Goal: Task Accomplishment & Management: Manage account settings

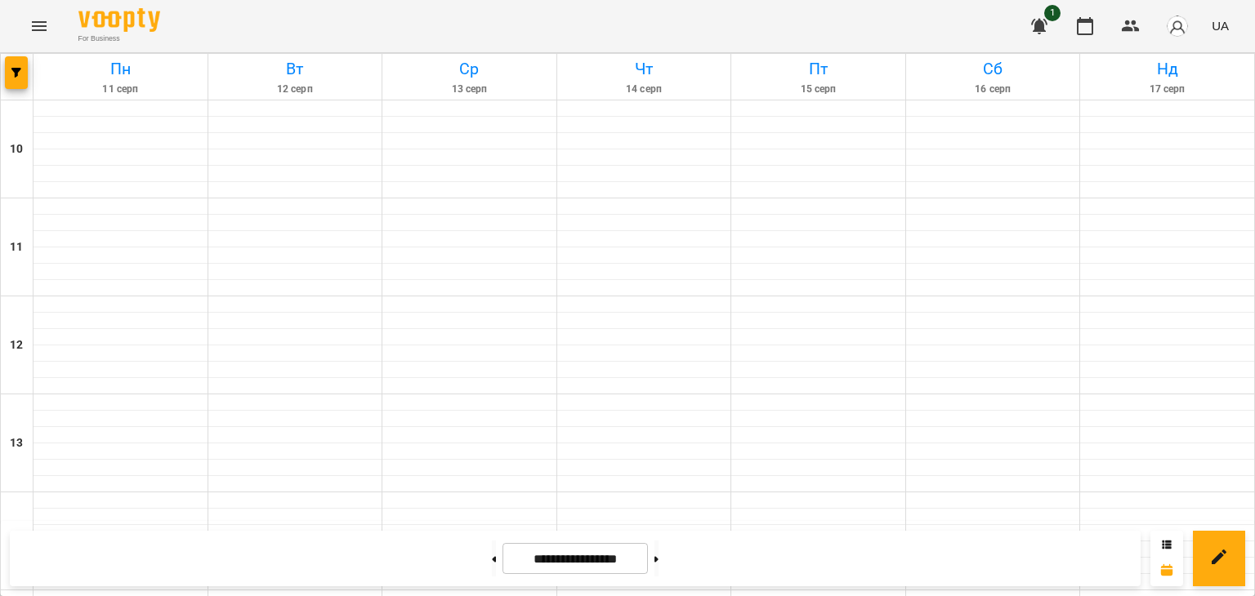
scroll to position [852, 0]
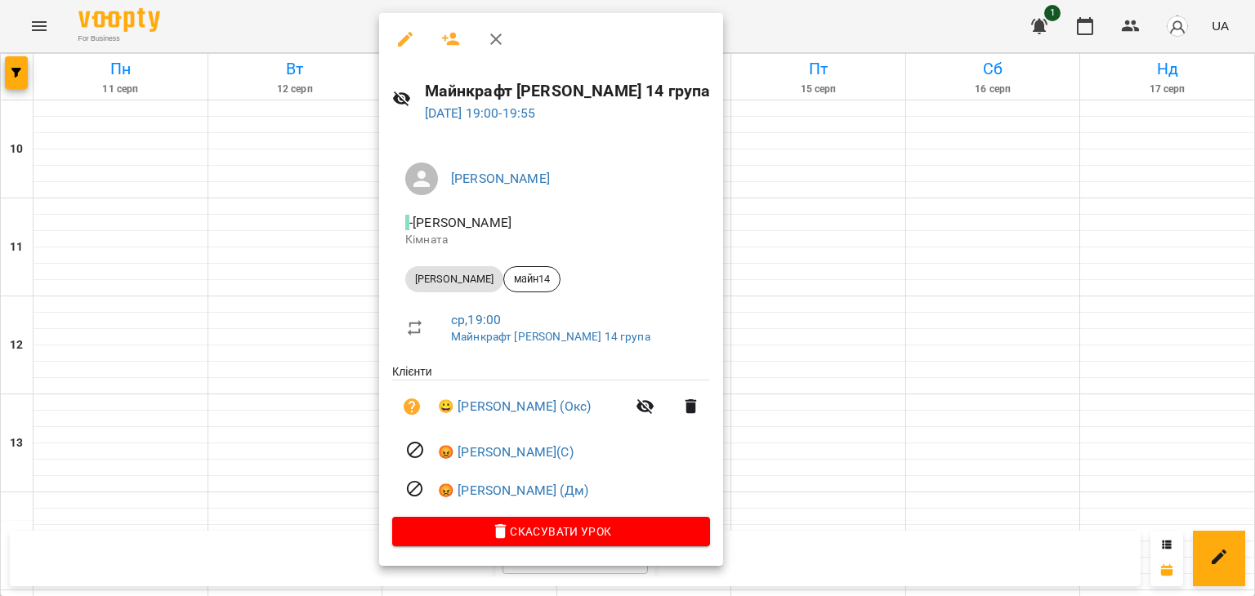
click at [304, 362] on div at bounding box center [627, 298] width 1255 height 596
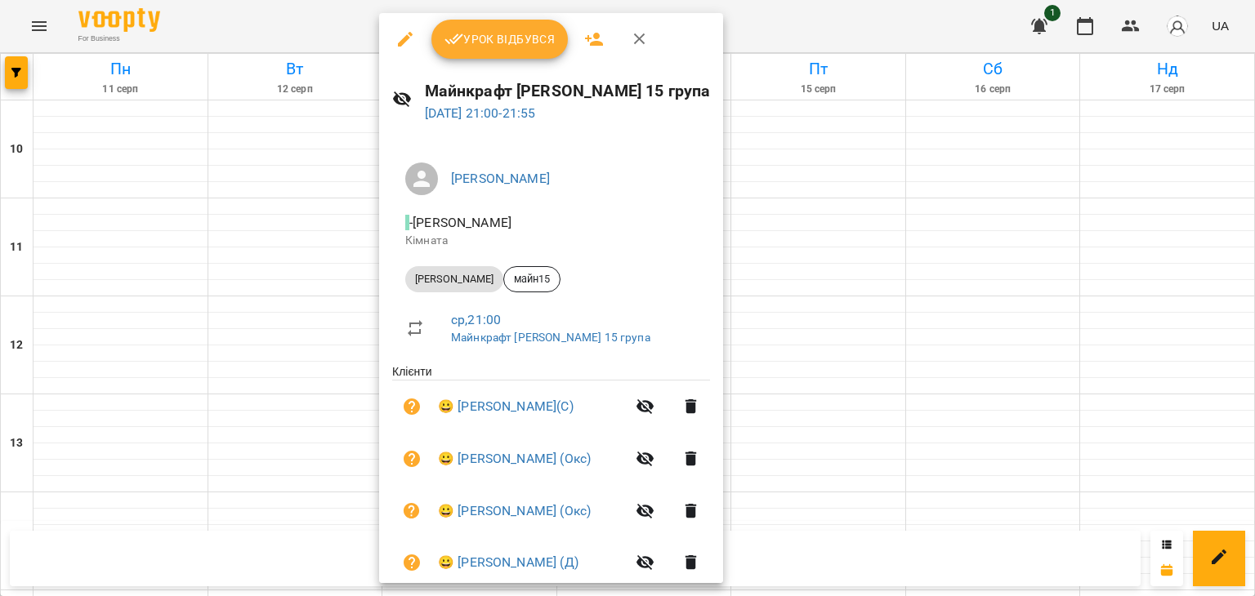
click at [507, 4] on div at bounding box center [627, 298] width 1255 height 596
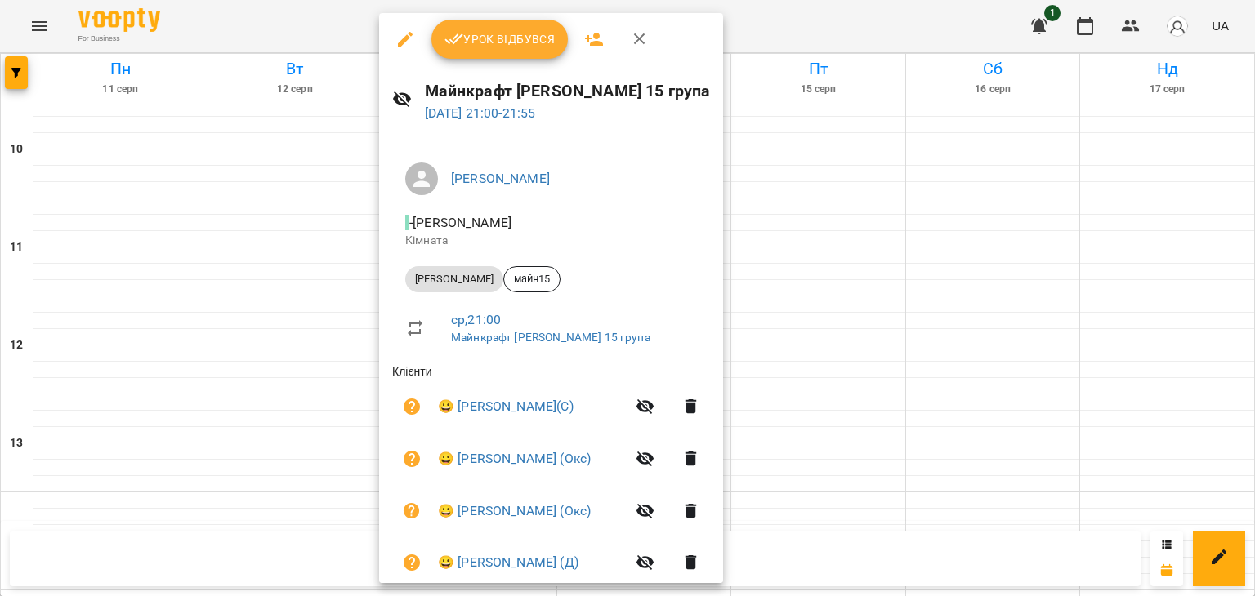
click at [497, 36] on span "Урок відбувся" at bounding box center [499, 39] width 111 height 20
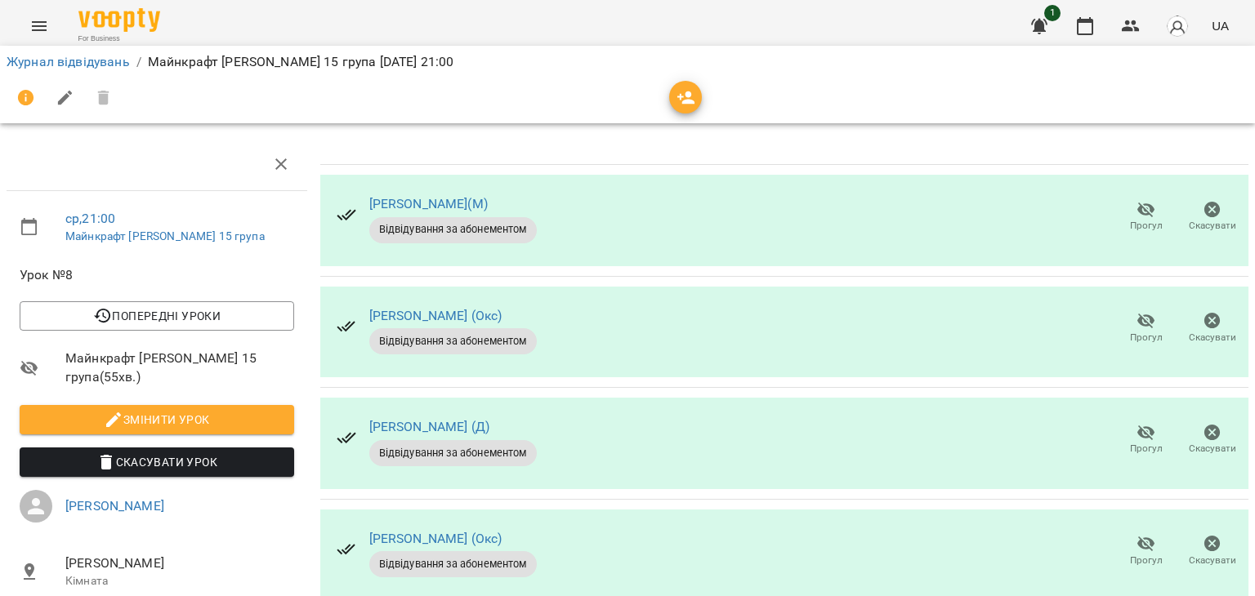
scroll to position [135, 0]
click at [1123, 423] on span "Прогул" at bounding box center [1146, 439] width 47 height 33
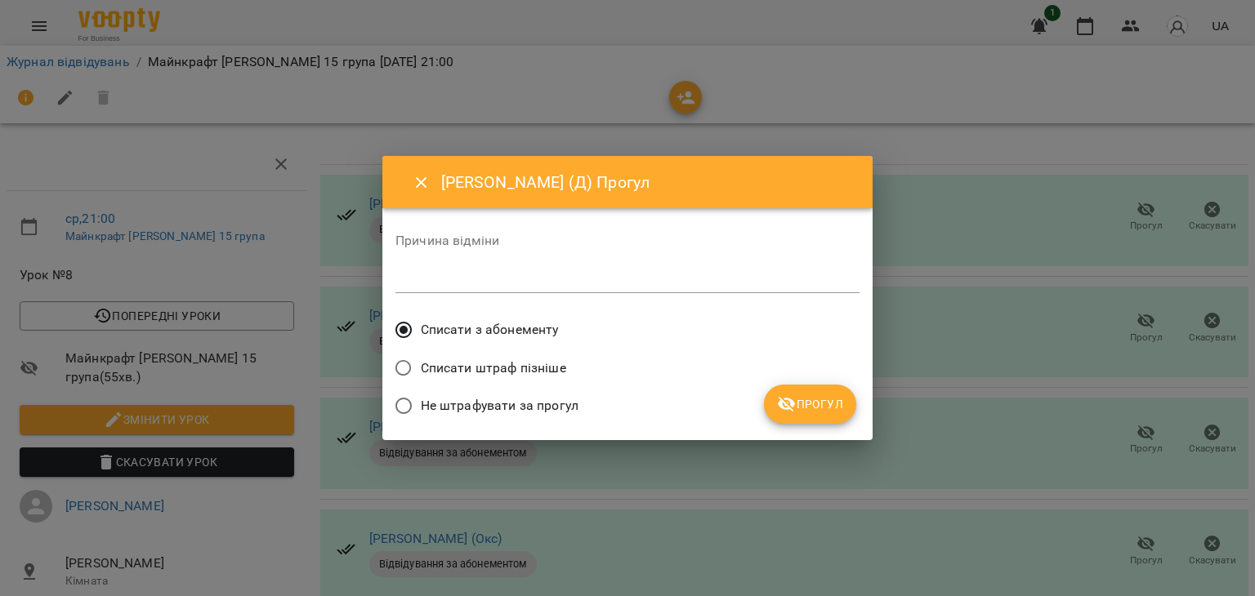
click at [556, 400] on span "Не штрафувати за прогул" at bounding box center [500, 406] width 158 height 20
click at [802, 412] on span "Прогул" at bounding box center [810, 405] width 66 height 20
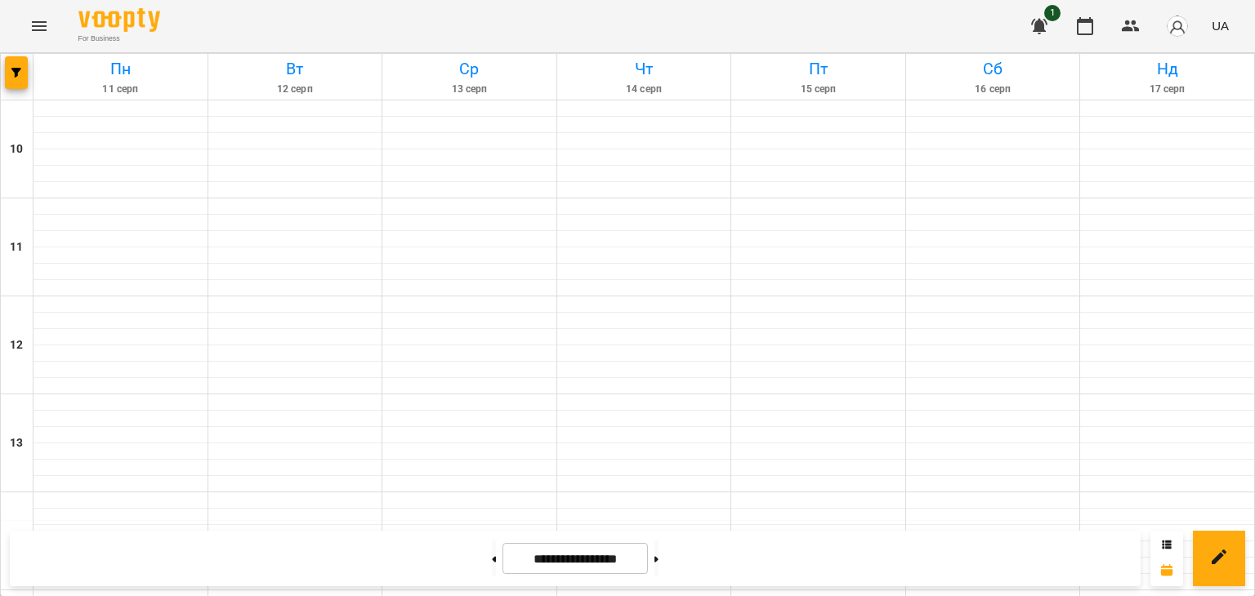
scroll to position [770, 0]
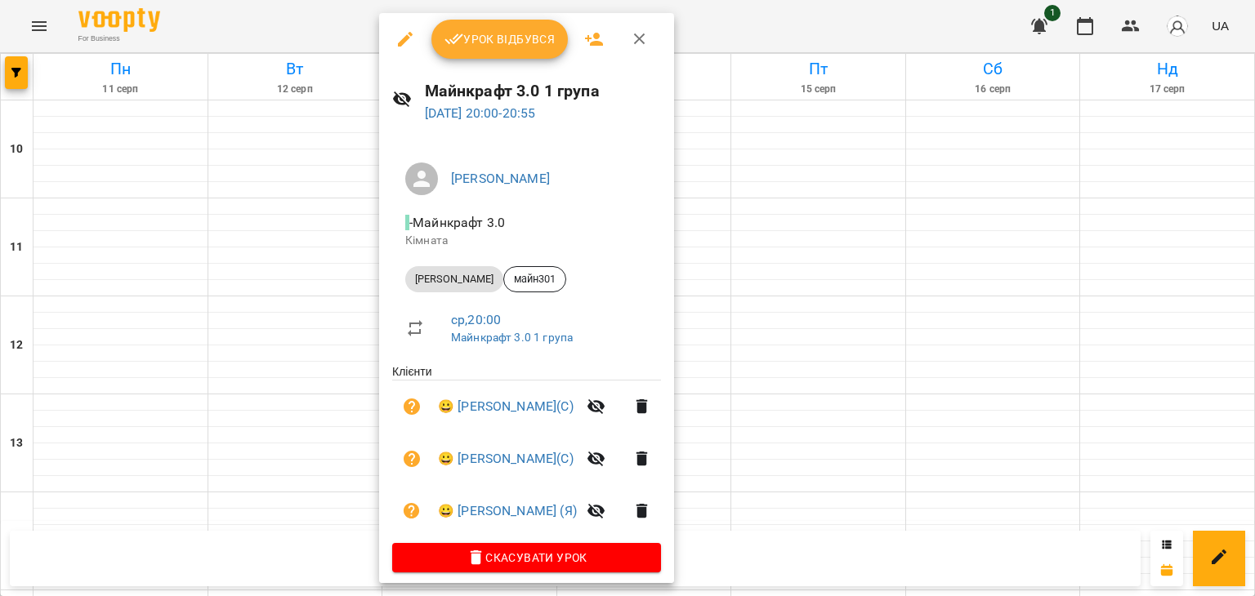
click at [533, 26] on button "Урок відбувся" at bounding box center [499, 39] width 137 height 39
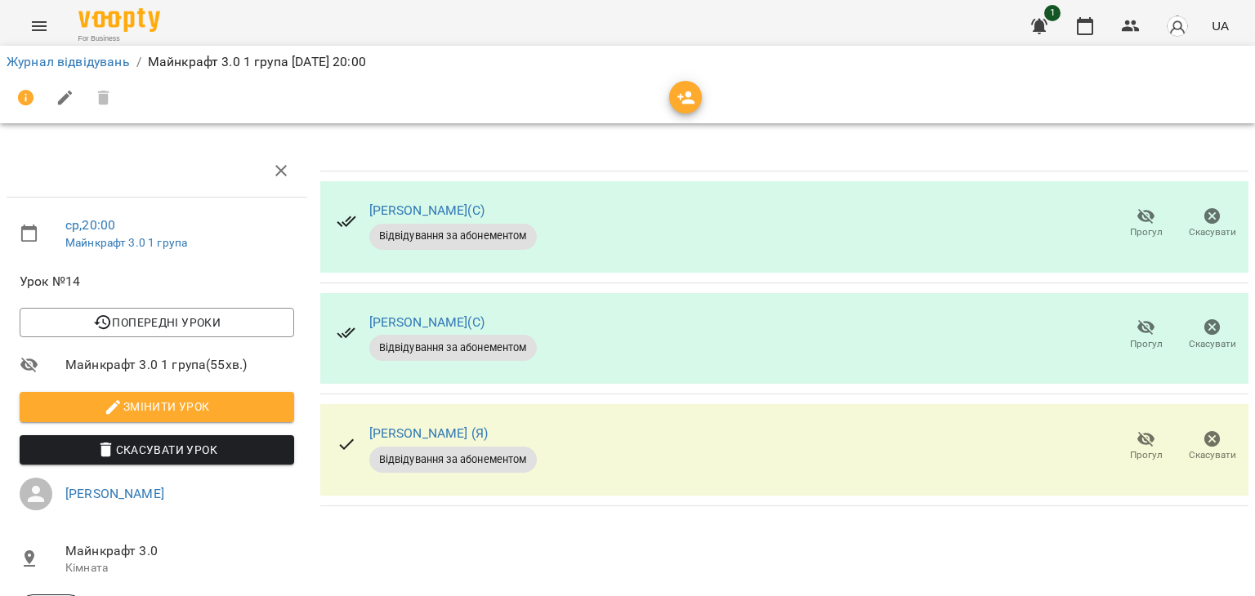
click at [59, 70] on li "Журнал відвідувань" at bounding box center [68, 62] width 123 height 20
click at [65, 65] on link "Журнал відвідувань" at bounding box center [68, 62] width 123 height 16
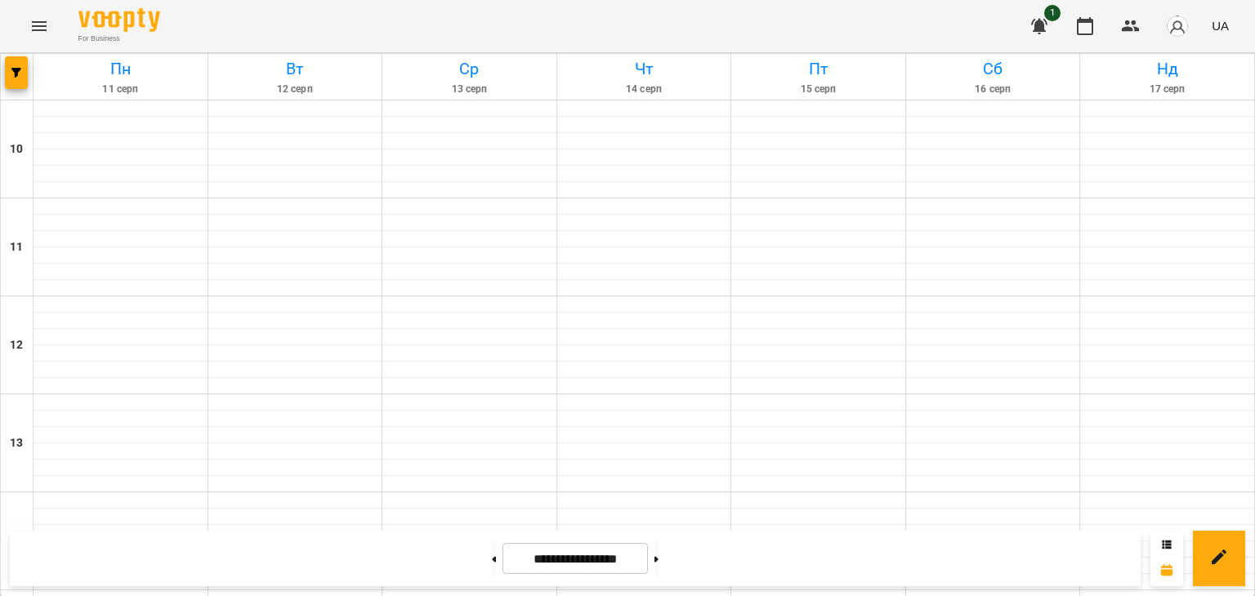
scroll to position [852, 0]
click at [659, 550] on button at bounding box center [656, 559] width 4 height 36
click at [492, 554] on button at bounding box center [494, 559] width 4 height 36
type input "**********"
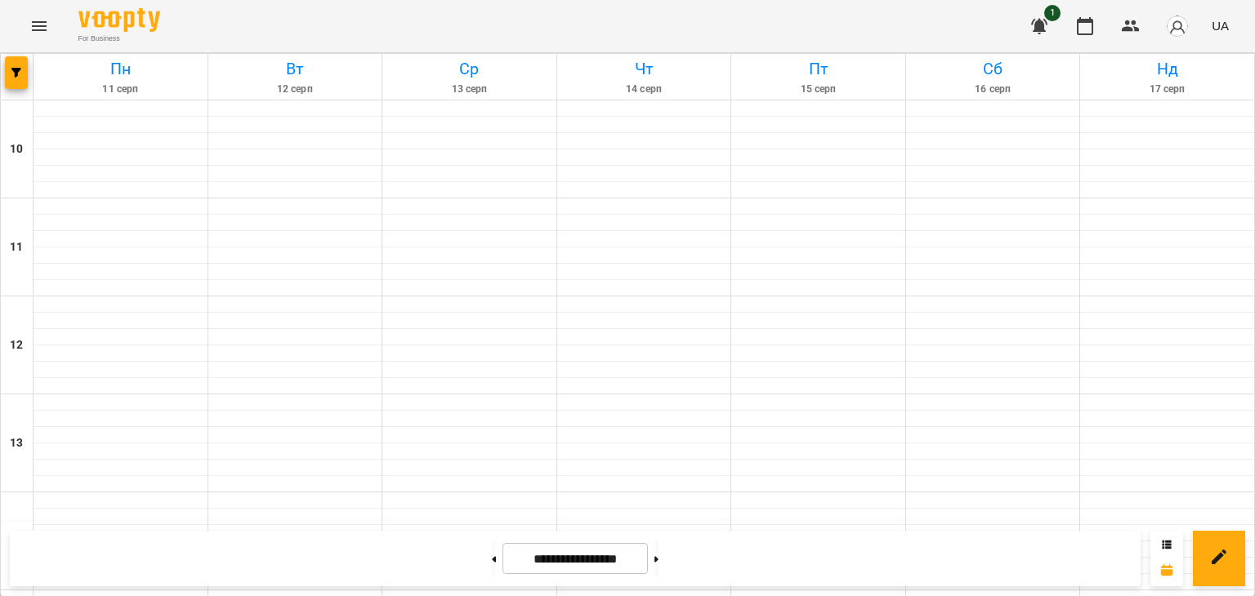
scroll to position [735, 0]
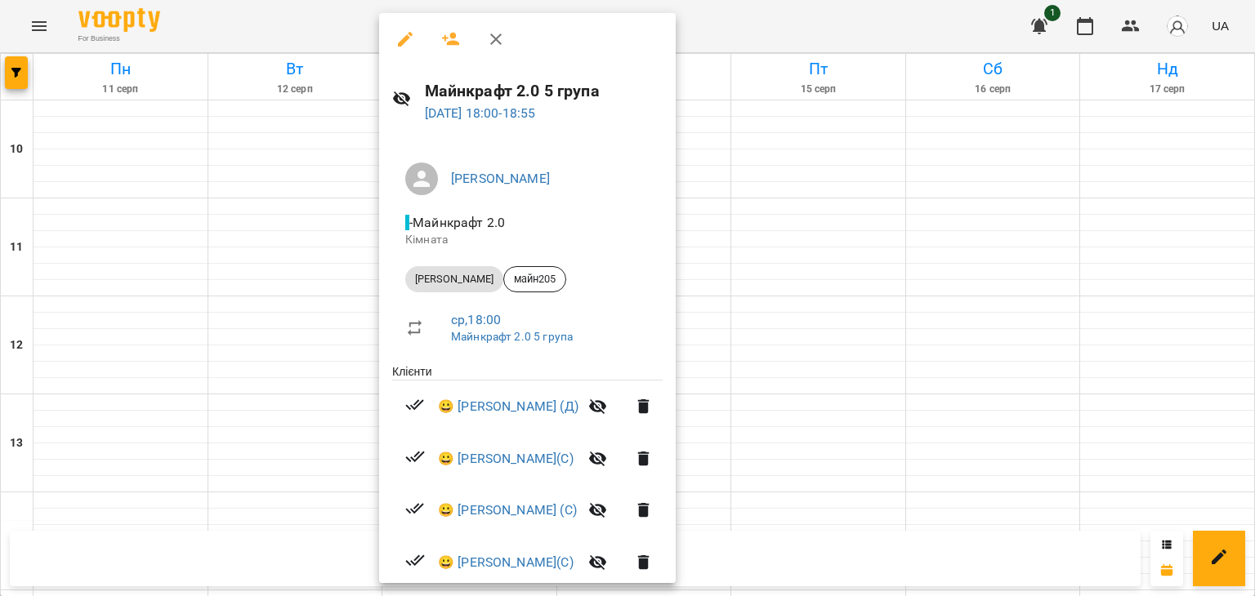
click at [767, 143] on div at bounding box center [627, 298] width 1255 height 596
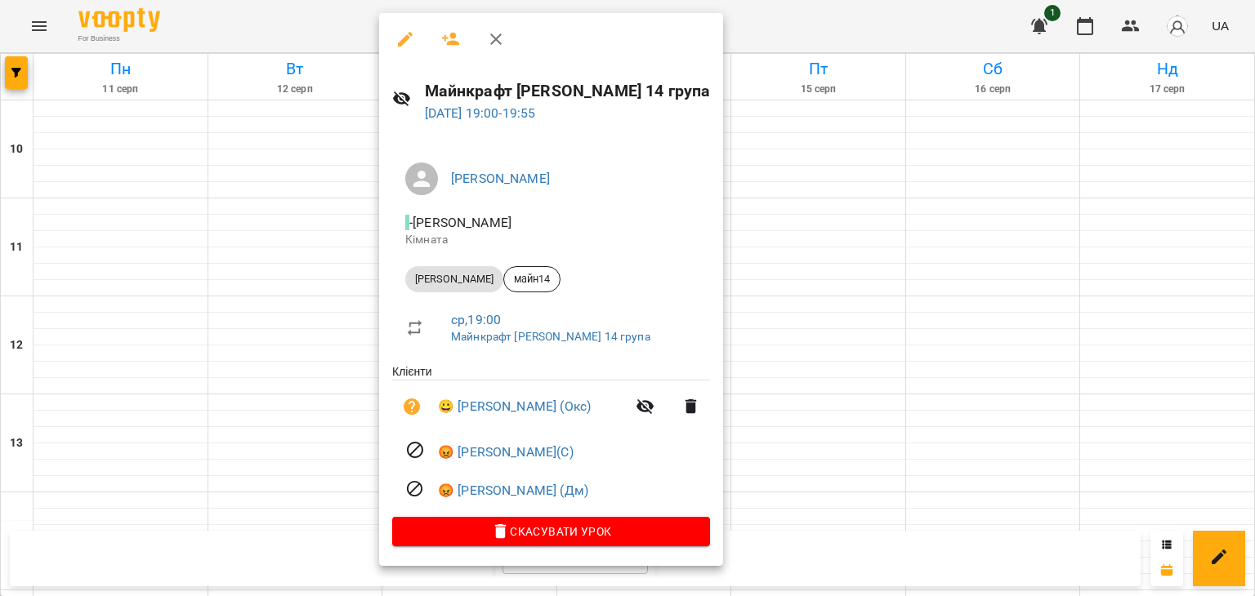
click at [909, 226] on div at bounding box center [627, 298] width 1255 height 596
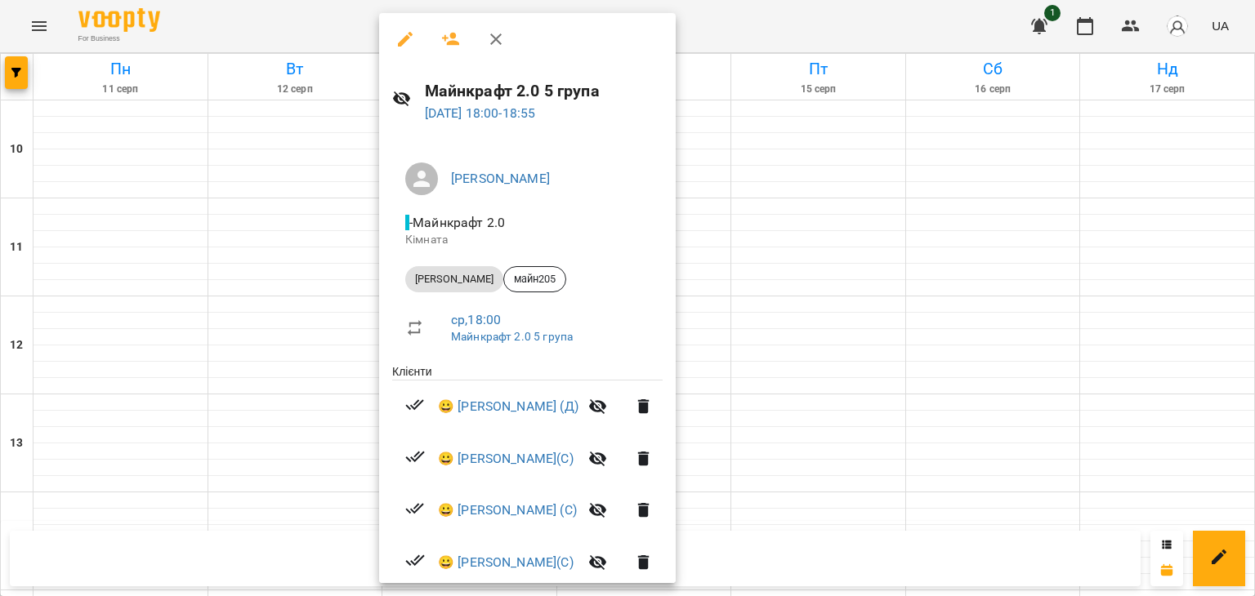
click at [936, 242] on div at bounding box center [627, 298] width 1255 height 596
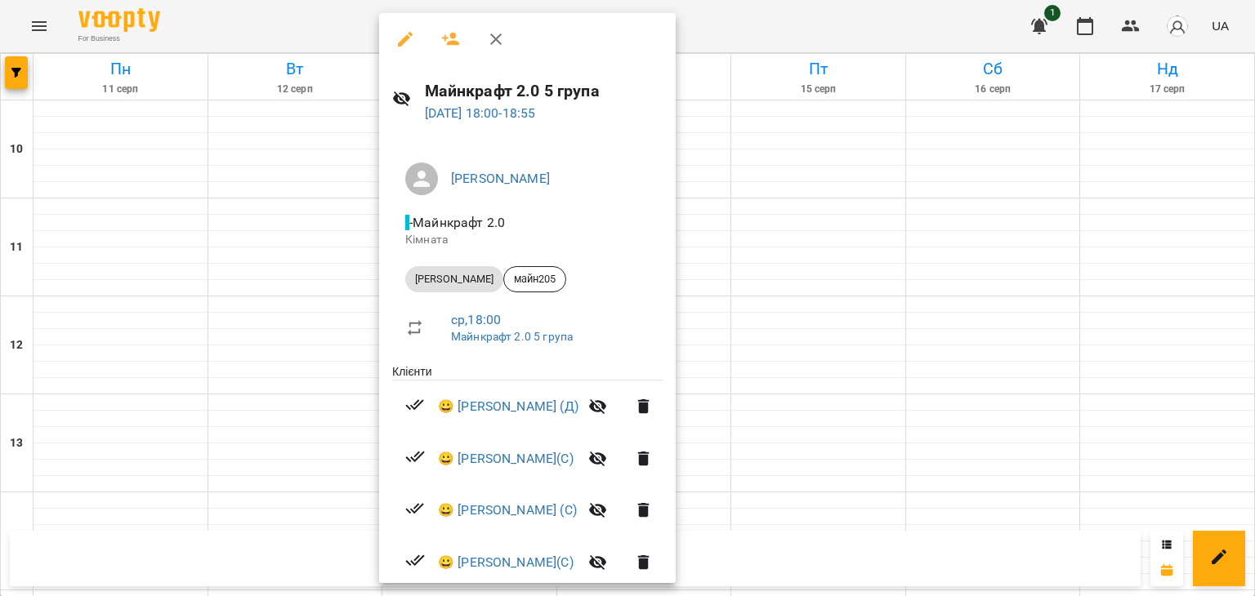
click at [357, 248] on div at bounding box center [627, 298] width 1255 height 596
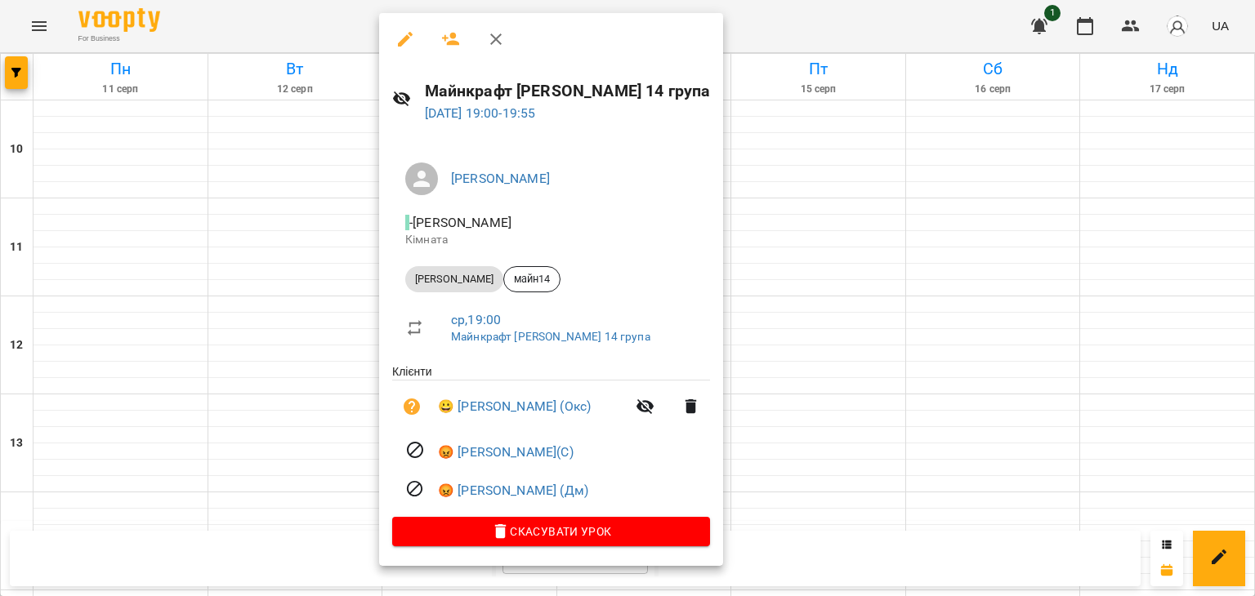
click at [710, 301] on li "ср , 19:00 Майнкрафт Віталій 14 група" at bounding box center [551, 328] width 318 height 58
click at [812, 310] on div at bounding box center [627, 298] width 1255 height 596
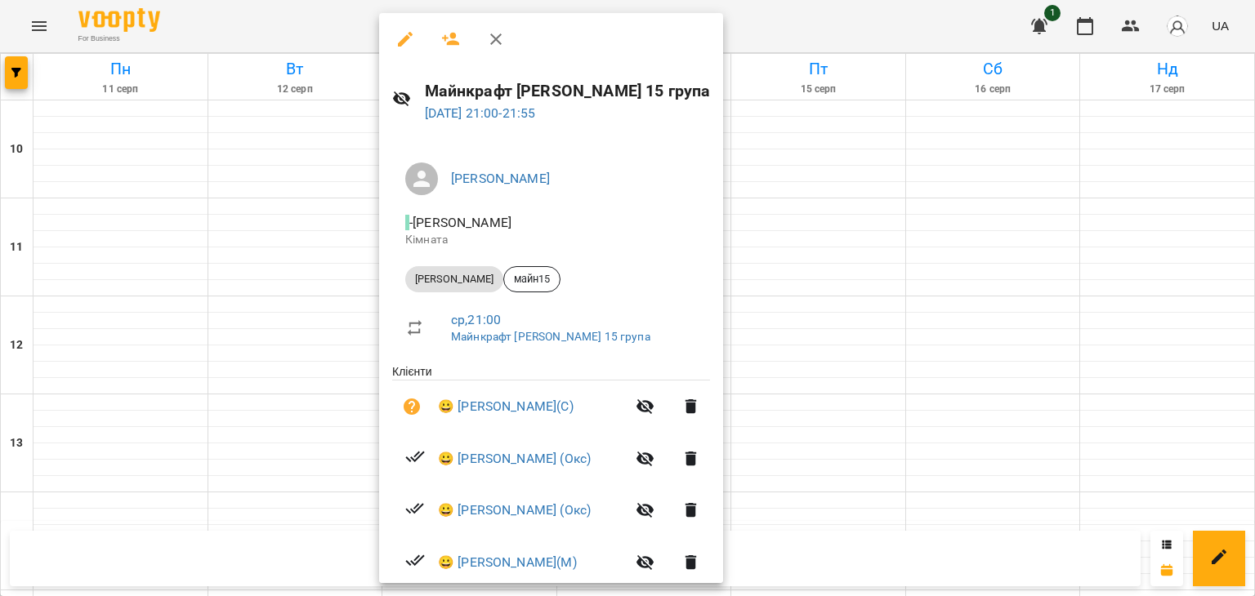
click at [748, 403] on div at bounding box center [627, 298] width 1255 height 596
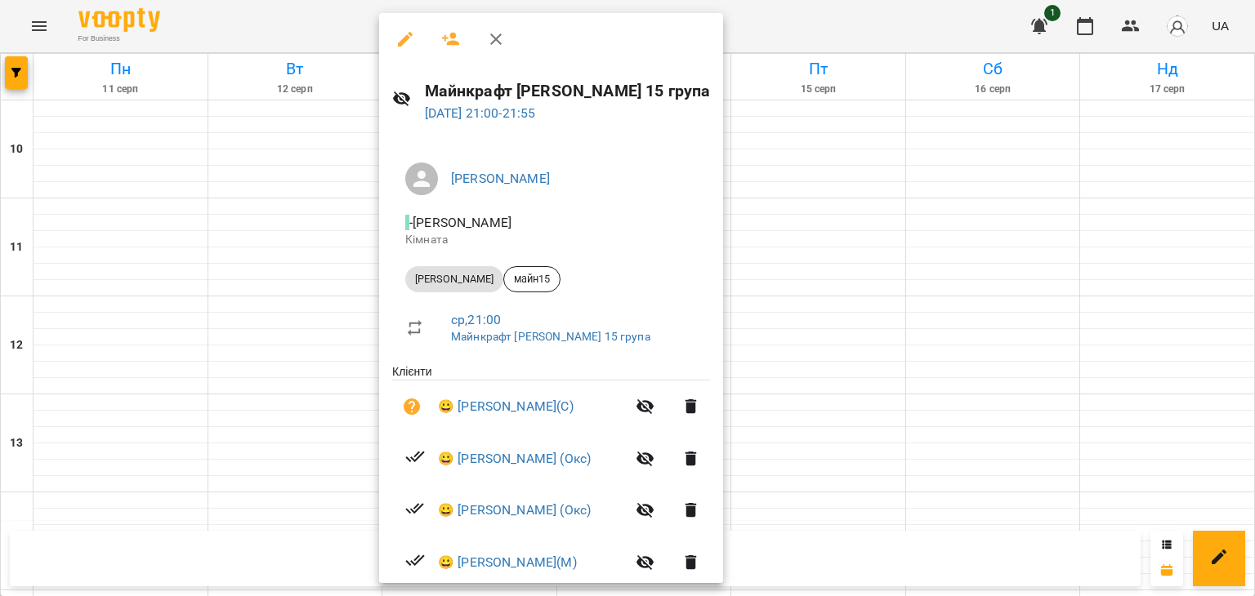
click at [314, 473] on div at bounding box center [627, 298] width 1255 height 596
